Goal: Task Accomplishment & Management: Manage account settings

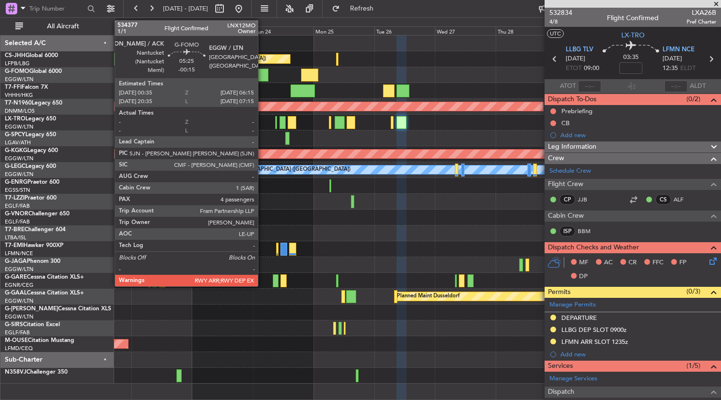
click at [263, 74] on div at bounding box center [261, 75] width 14 height 13
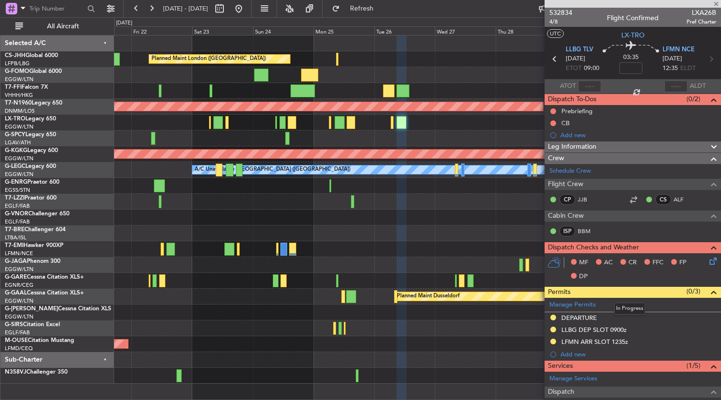
type input "-00:15"
type input "4"
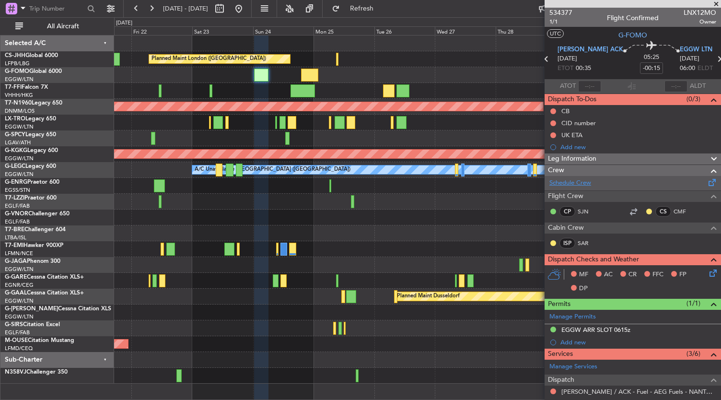
click at [585, 182] on link "Schedule Crew" at bounding box center [570, 183] width 42 height 10
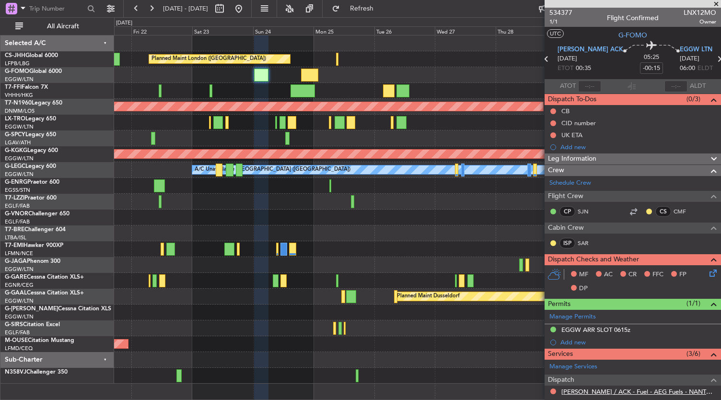
scroll to position [215, 0]
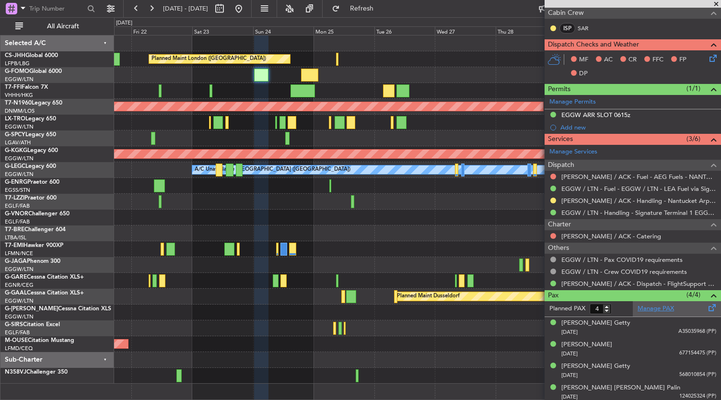
click at [652, 305] on link "Manage PAX" at bounding box center [656, 309] width 36 height 10
click at [382, 7] on span "Refresh" at bounding box center [362, 8] width 40 height 7
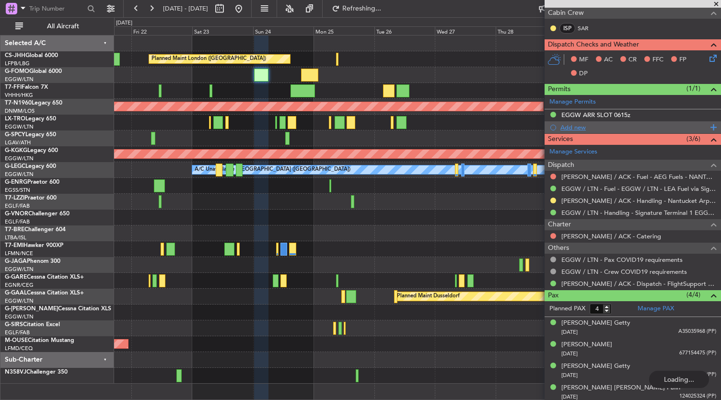
scroll to position [0, 0]
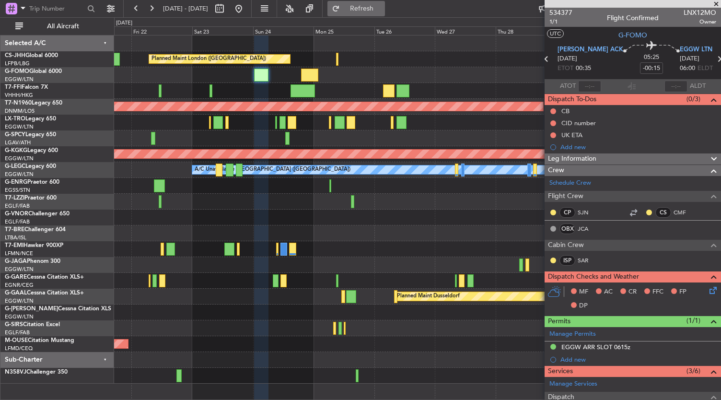
click at [375, 7] on span "Refresh" at bounding box center [362, 8] width 40 height 7
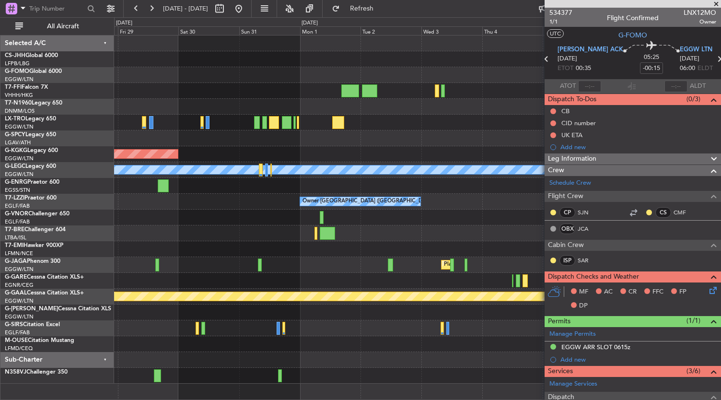
click at [0, 167] on div "Planned Maint Geneva (Cointrin) Planned Maint [GEOGRAPHIC_DATA] ([GEOGRAPHIC_DA…" at bounding box center [360, 208] width 721 height 383
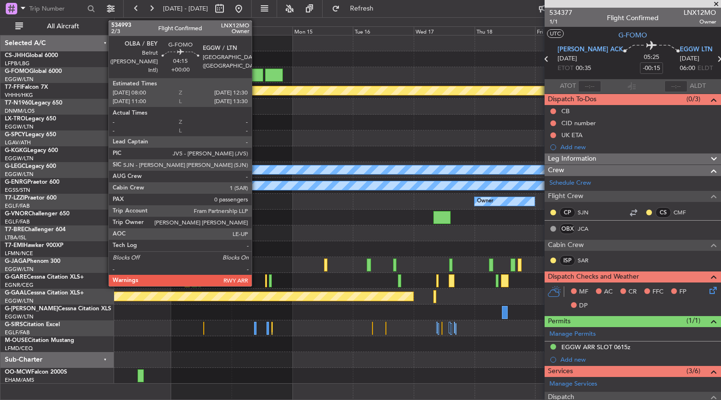
click at [256, 75] on div at bounding box center [257, 75] width 12 height 13
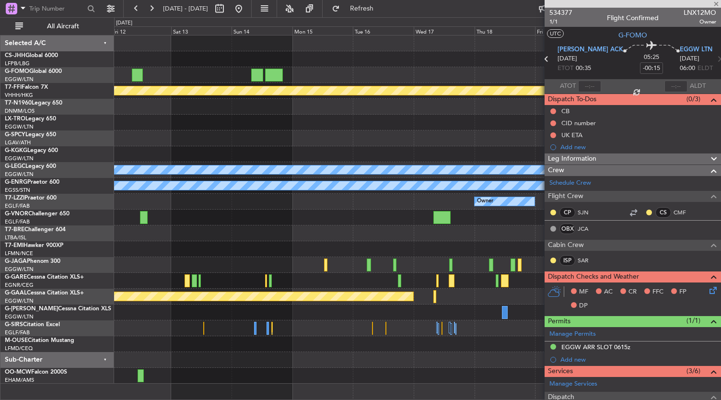
type input "0"
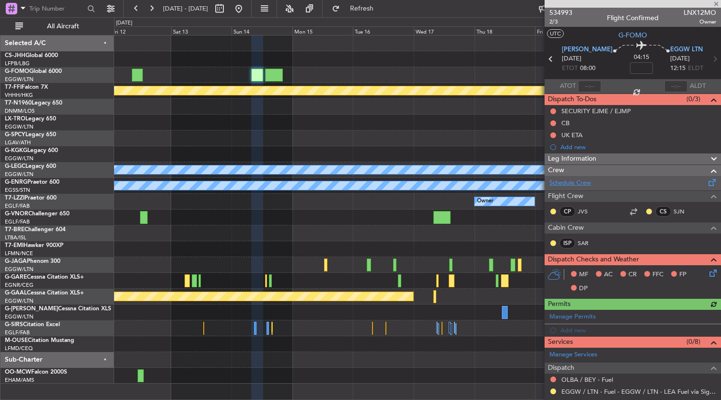
click at [578, 182] on link "Schedule Crew" at bounding box center [570, 183] width 42 height 10
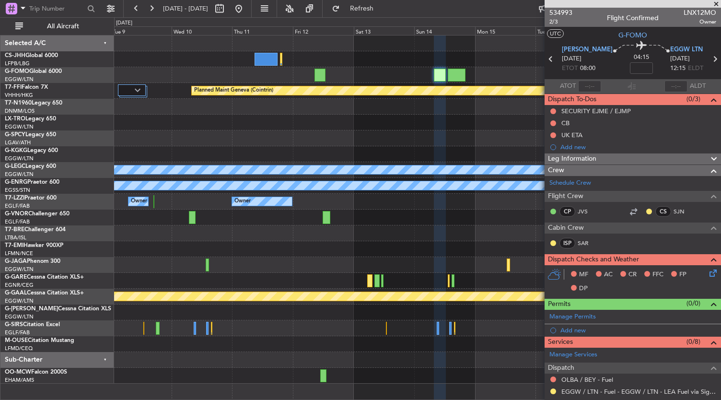
click at [611, 261] on fb-app "[DATE] - [DATE] Refresh Quick Links All Aircraft Planned Maint Geneva ([GEOGRAP…" at bounding box center [360, 203] width 721 height 393
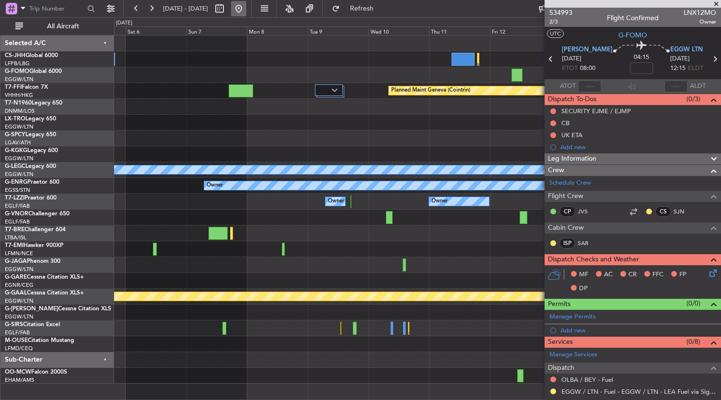
click at [246, 11] on button at bounding box center [238, 8] width 15 height 15
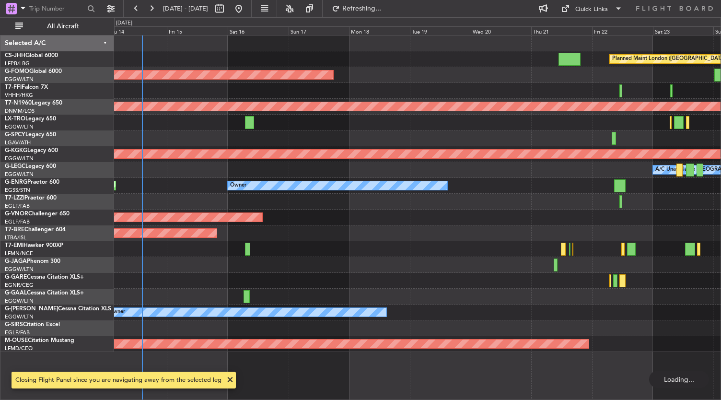
click at [298, 266] on div "Planned Maint London ([GEOGRAPHIC_DATA]) Planned Maint Windsor Locks ([PERSON_N…" at bounding box center [417, 193] width 607 height 316
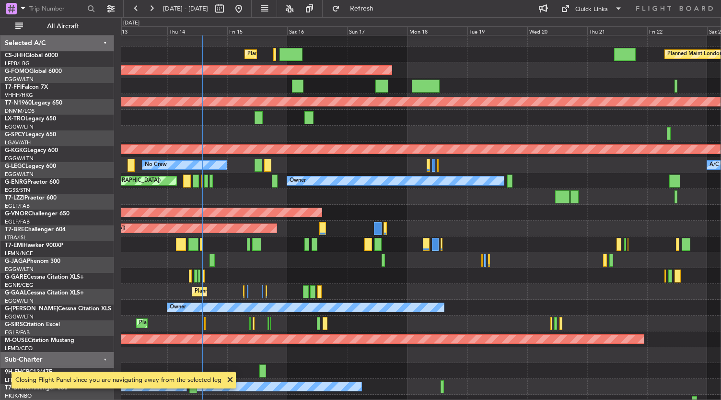
scroll to position [5, 0]
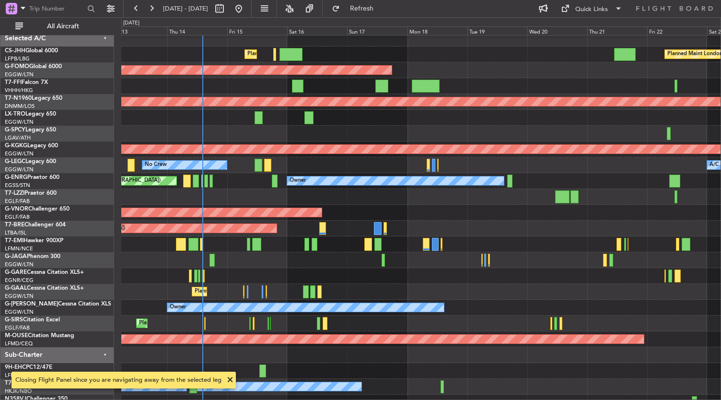
click at [266, 272] on div at bounding box center [421, 276] width 600 height 16
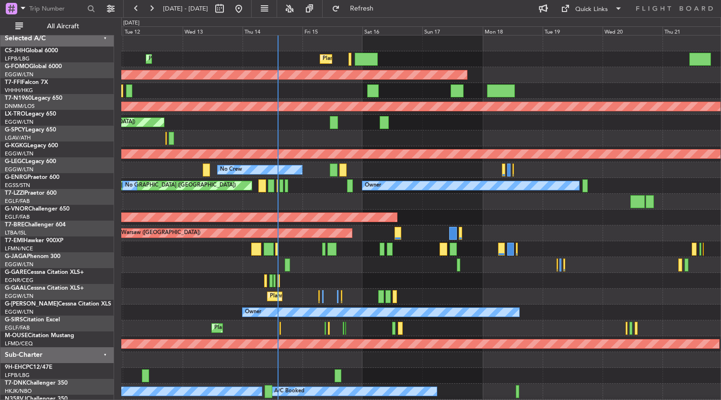
scroll to position [0, 0]
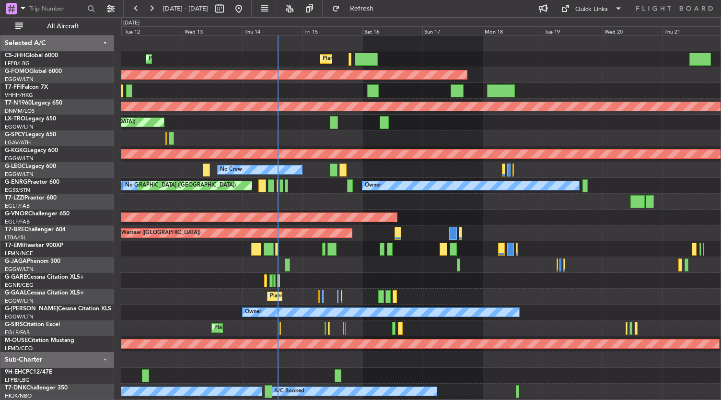
click at [456, 279] on div at bounding box center [421, 281] width 600 height 16
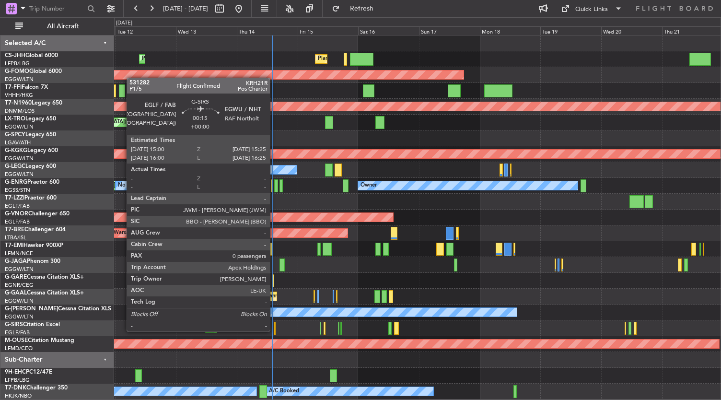
click at [275, 330] on div at bounding box center [274, 328] width 1 height 13
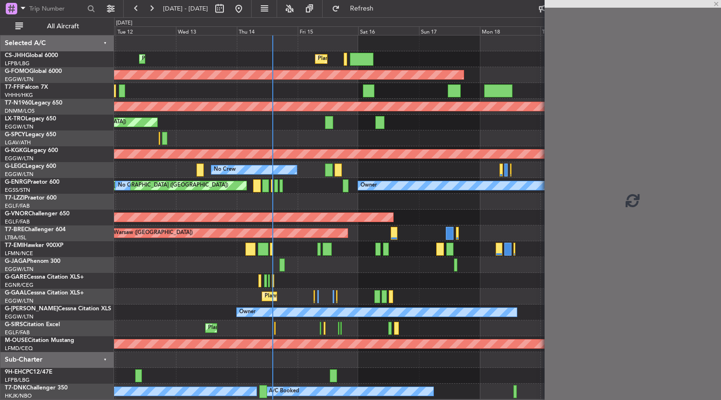
click at [500, 278] on div at bounding box center [417, 281] width 607 height 16
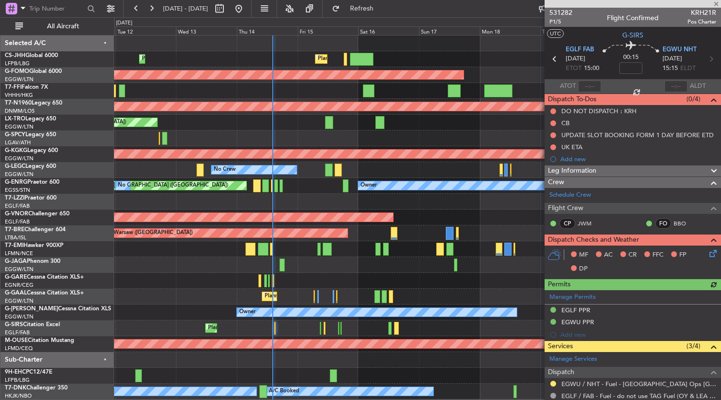
scroll to position [169, 0]
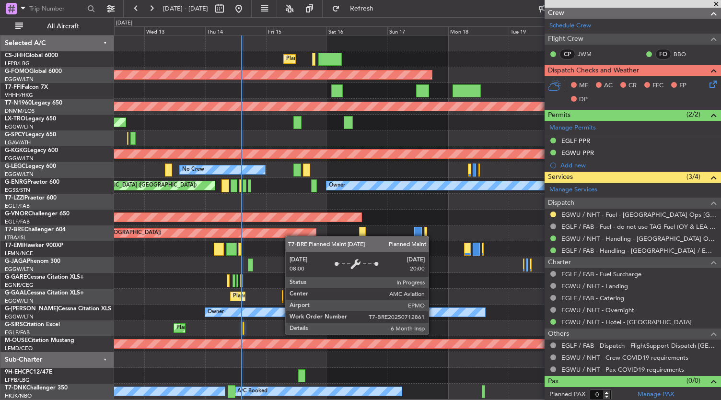
click at [280, 235] on div "Planned Maint [GEOGRAPHIC_DATA] ([GEOGRAPHIC_DATA]) Planned Maint [GEOGRAPHIC_D…" at bounding box center [417, 217] width 607 height 364
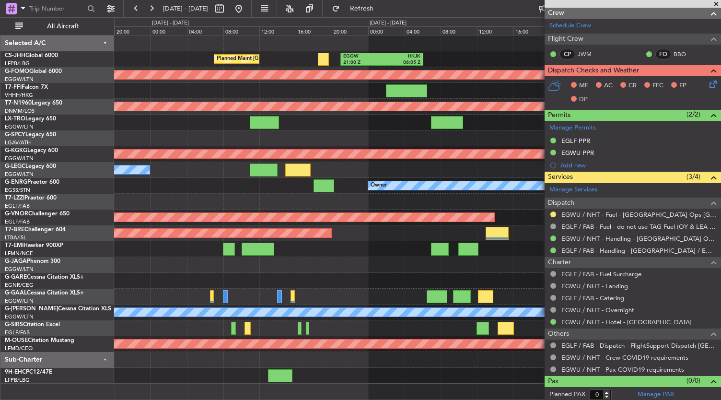
click at [275, 334] on div at bounding box center [417, 328] width 607 height 16
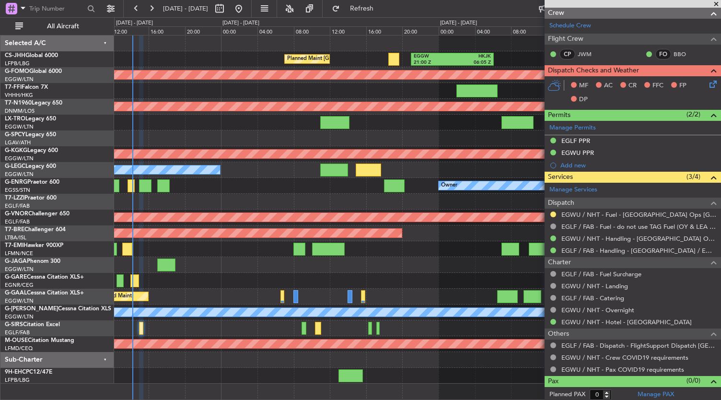
click at [390, 270] on div "Planned Maint [GEOGRAPHIC_DATA] ([GEOGRAPHIC_DATA]) EGGW 21:00 Z HKJK 06:05 Z P…" at bounding box center [417, 209] width 607 height 348
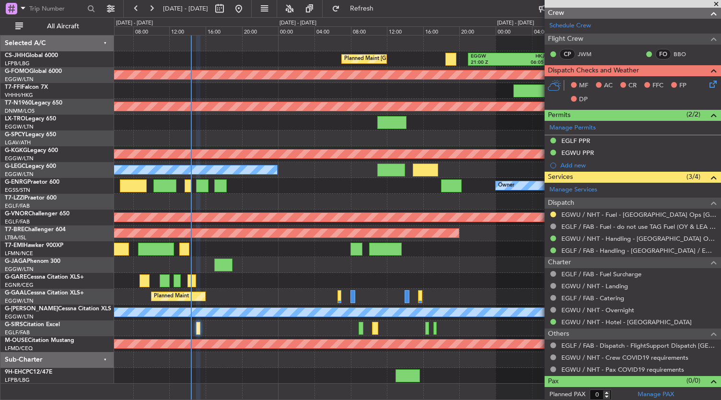
click at [170, 167] on div "Planned Maint [GEOGRAPHIC_DATA] ([GEOGRAPHIC_DATA]) EGGW 21:00 Z HKJK 06:05 Z P…" at bounding box center [417, 209] width 607 height 348
